Goal: Use online tool/utility: Utilize a website feature to perform a specific function

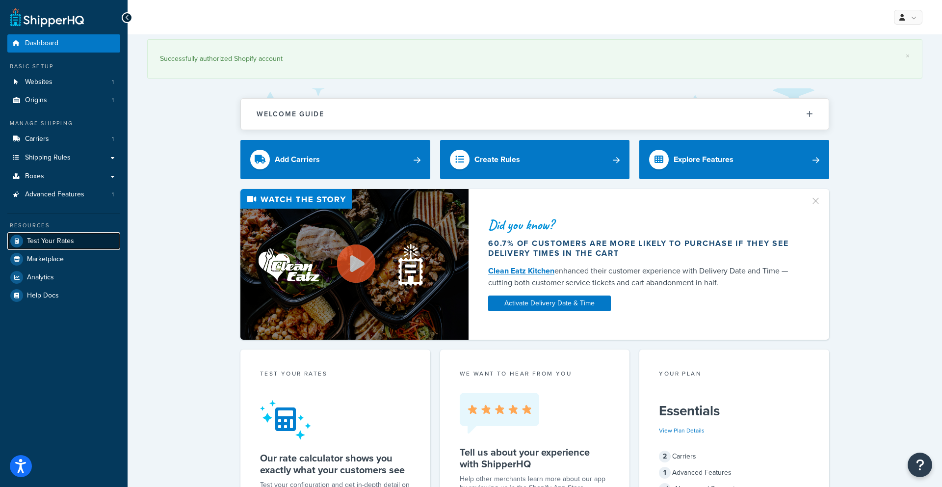
click at [63, 242] on span "Test Your Rates" at bounding box center [50, 241] width 47 height 8
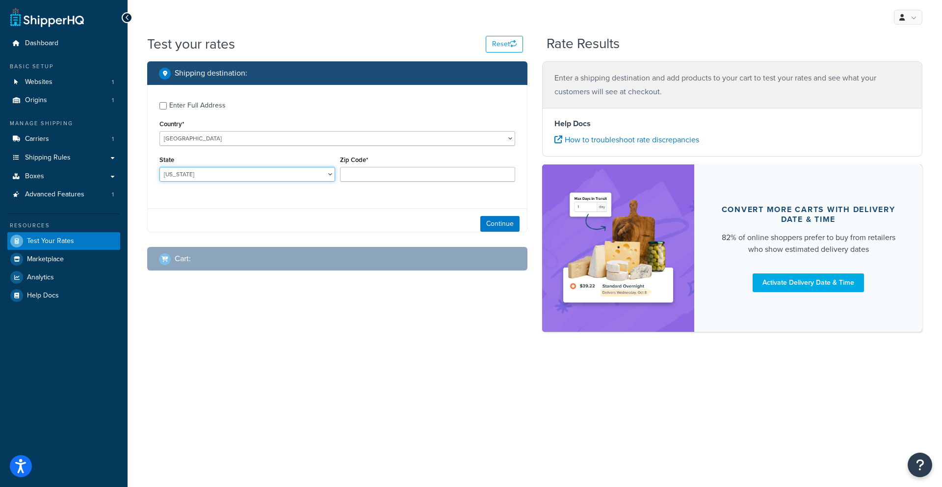
click at [226, 170] on select "Alabama Alaska American Samoa Arizona Arkansas Armed Forces Americas Armed Forc…" at bounding box center [247, 174] width 176 height 15
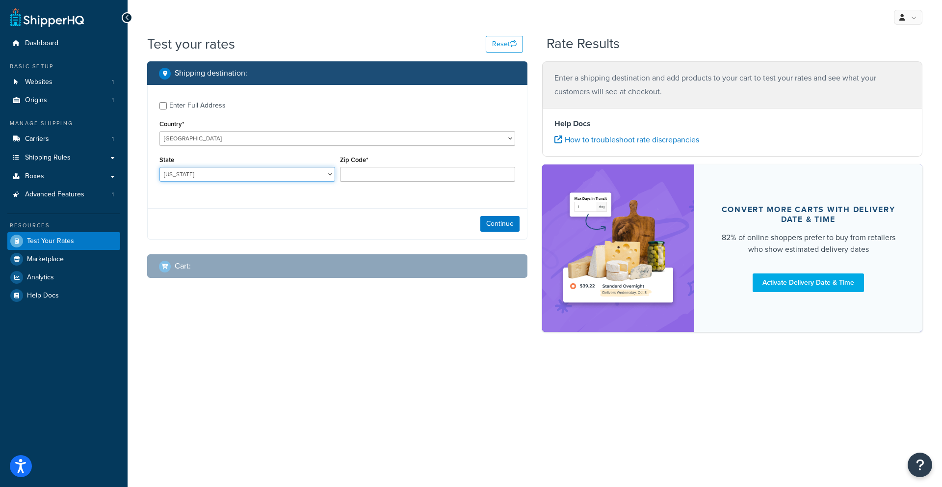
select select "IN"
click at [159, 167] on select "Alabama Alaska American Samoa Arizona Arkansas Armed Forces Americas Armed Forc…" at bounding box center [247, 174] width 176 height 15
click at [357, 175] on input "Zip Code*" at bounding box center [428, 174] width 176 height 15
type input "46901"
click at [490, 218] on button "Continue" at bounding box center [499, 224] width 39 height 16
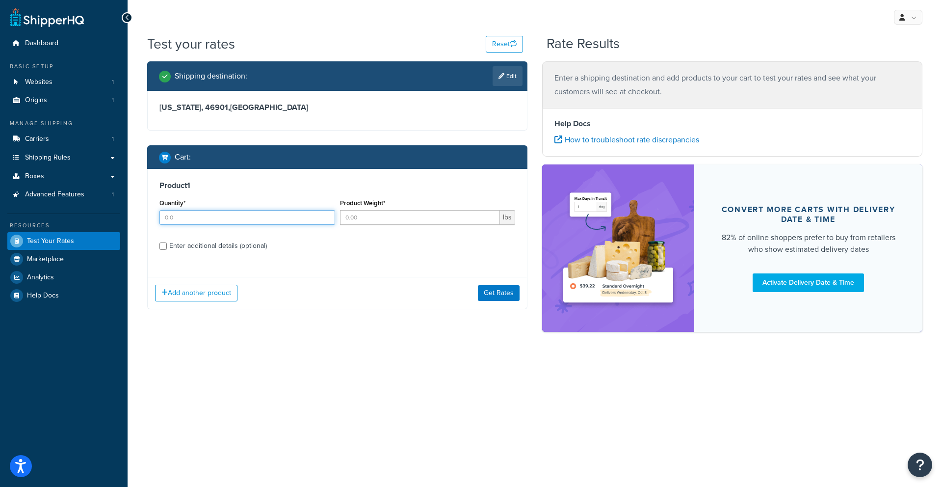
click at [272, 224] on input "Quantity*" at bounding box center [247, 217] width 176 height 15
type input "1"
click at [215, 246] on div "Enter additional details (optional)" at bounding box center [218, 246] width 98 height 14
click at [167, 246] on input "Enter additional details (optional)" at bounding box center [162, 245] width 7 height 7
checkbox input "true"
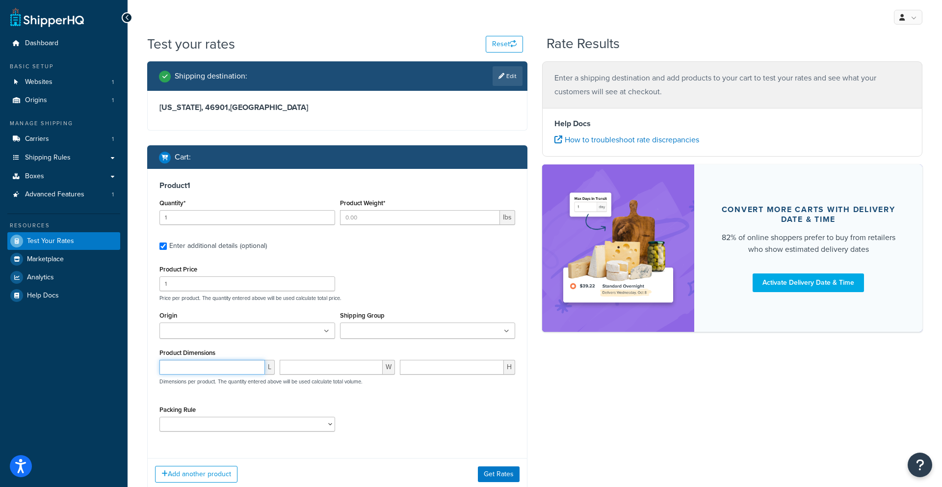
click at [169, 361] on input "number" at bounding box center [211, 367] width 105 height 15
type input "44"
click at [293, 370] on input "number" at bounding box center [331, 367] width 103 height 15
type input "20"
click at [421, 370] on input "number" at bounding box center [452, 367] width 104 height 15
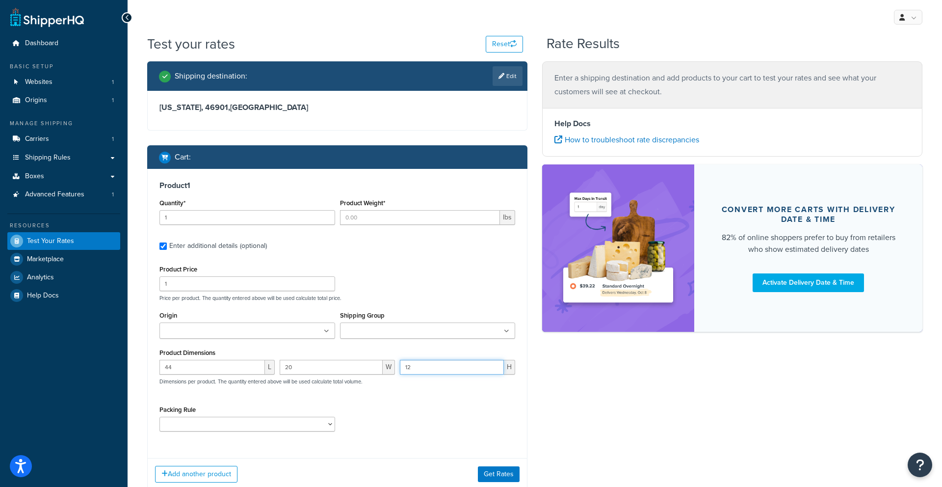
type input "12"
click at [374, 213] on input "Product Weight*" at bounding box center [420, 217] width 160 height 15
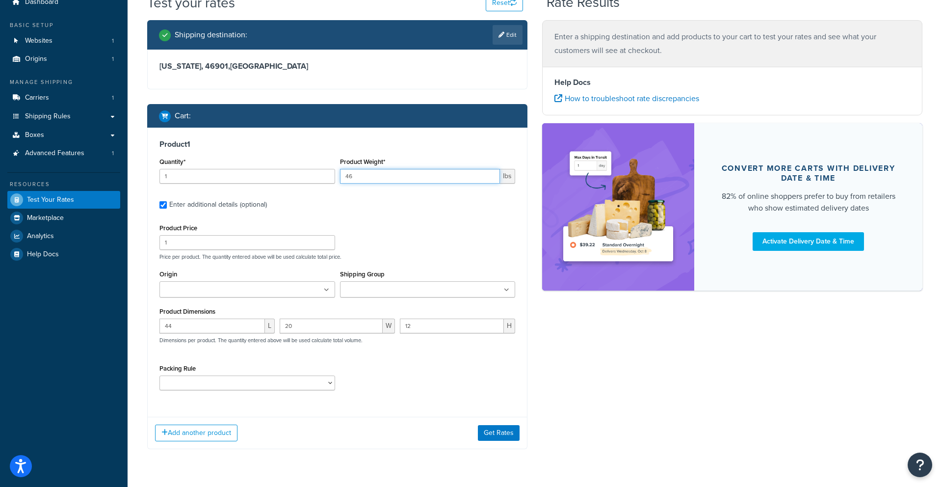
scroll to position [52, 0]
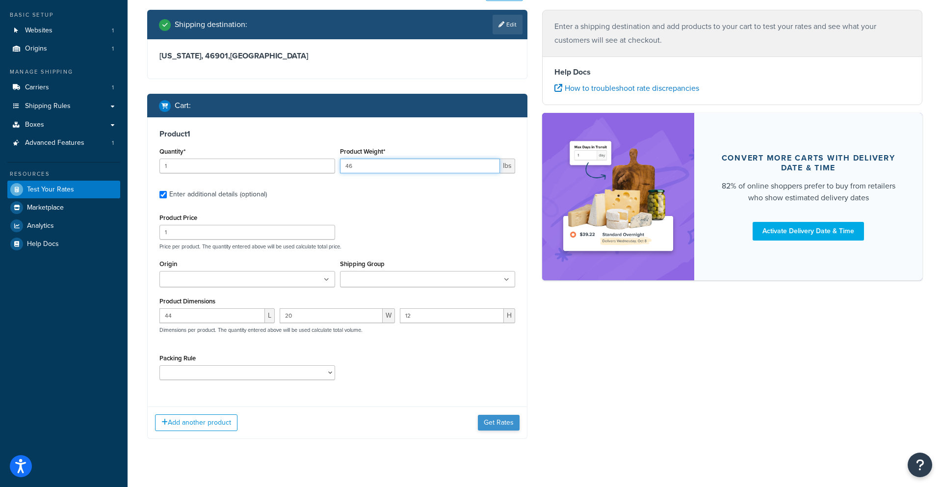
type input "46"
click at [494, 420] on button "Get Rates" at bounding box center [499, 423] width 42 height 16
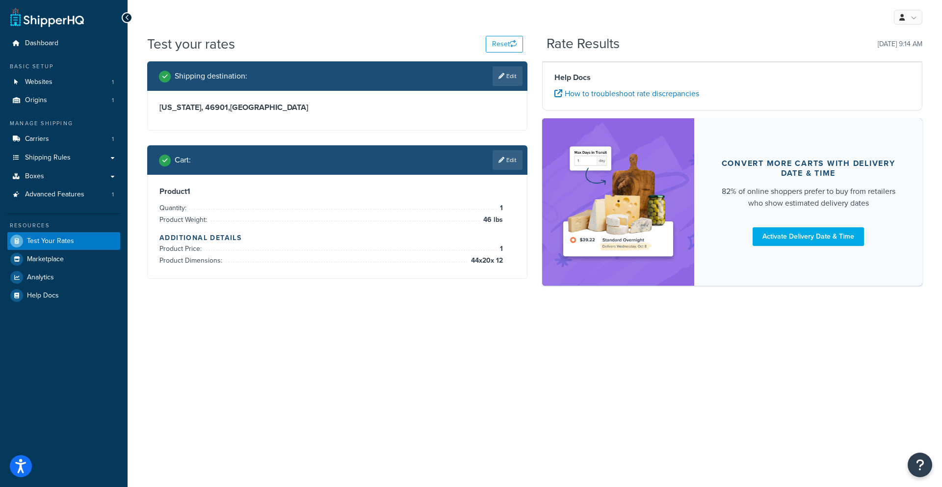
scroll to position [0, 0]
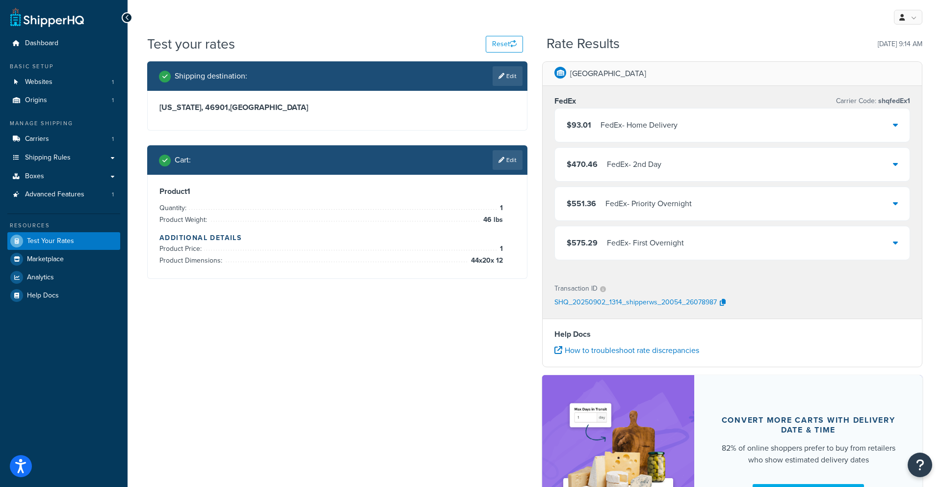
click at [674, 126] on div "FedEx - Home Delivery" at bounding box center [639, 125] width 77 height 14
